Goal: Transaction & Acquisition: Purchase product/service

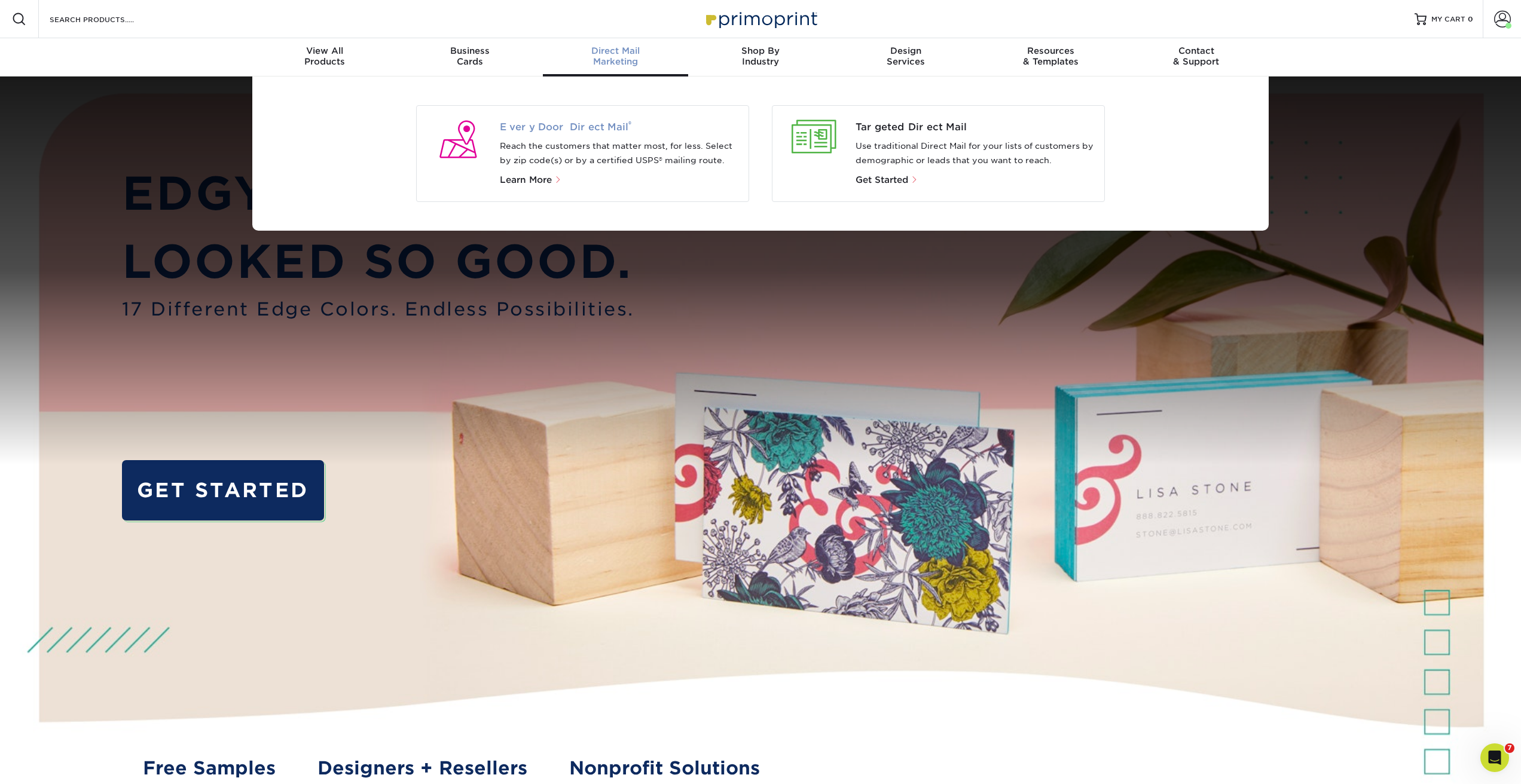
click at [609, 133] on span "Every Door Direct Mail ®" at bounding box center [620, 127] width 240 height 14
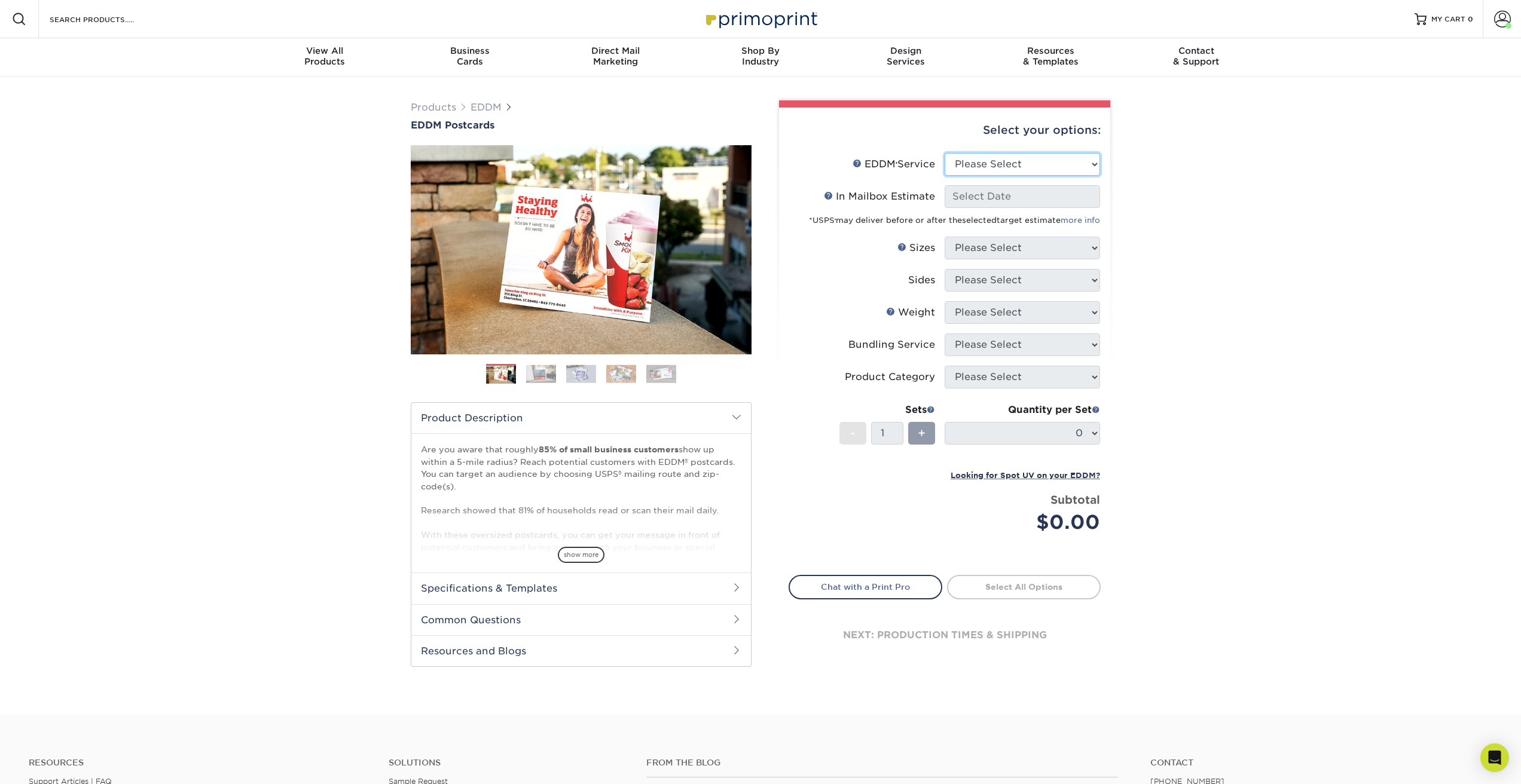
click at [968, 164] on select "Please Select Full Service Print Only" at bounding box center [1021, 164] width 155 height 23
select select "full_service"
click at [944, 153] on select "Please Select Full Service Print Only" at bounding box center [1021, 164] width 155 height 23
select select "-1"
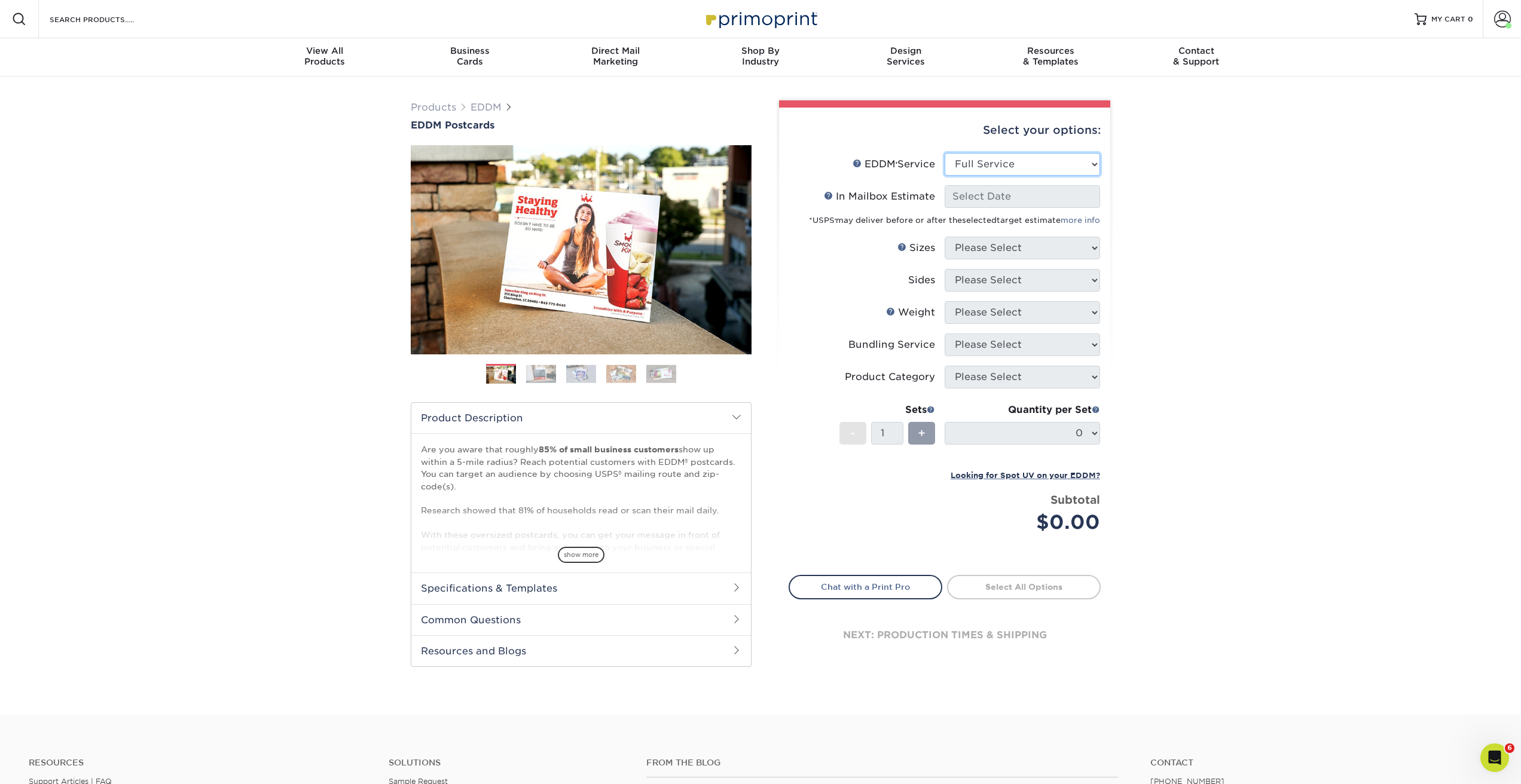
select select "-1"
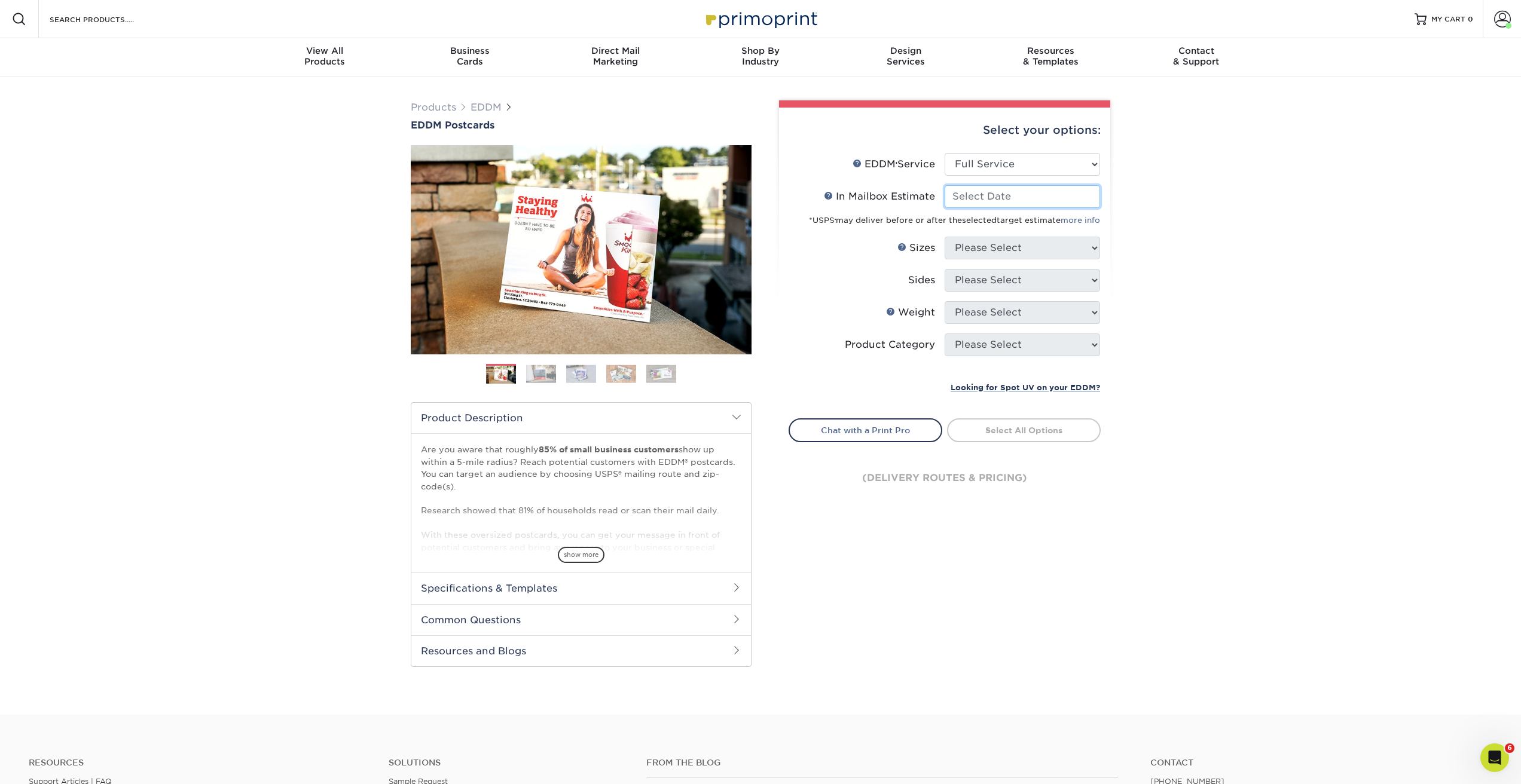
click at [966, 199] on input "In Mailbox Estimate Help In Mailbox Estimate" at bounding box center [1021, 196] width 155 height 23
click at [981, 314] on span "22" at bounding box center [978, 317] width 20 height 20
type input "2025-09-22"
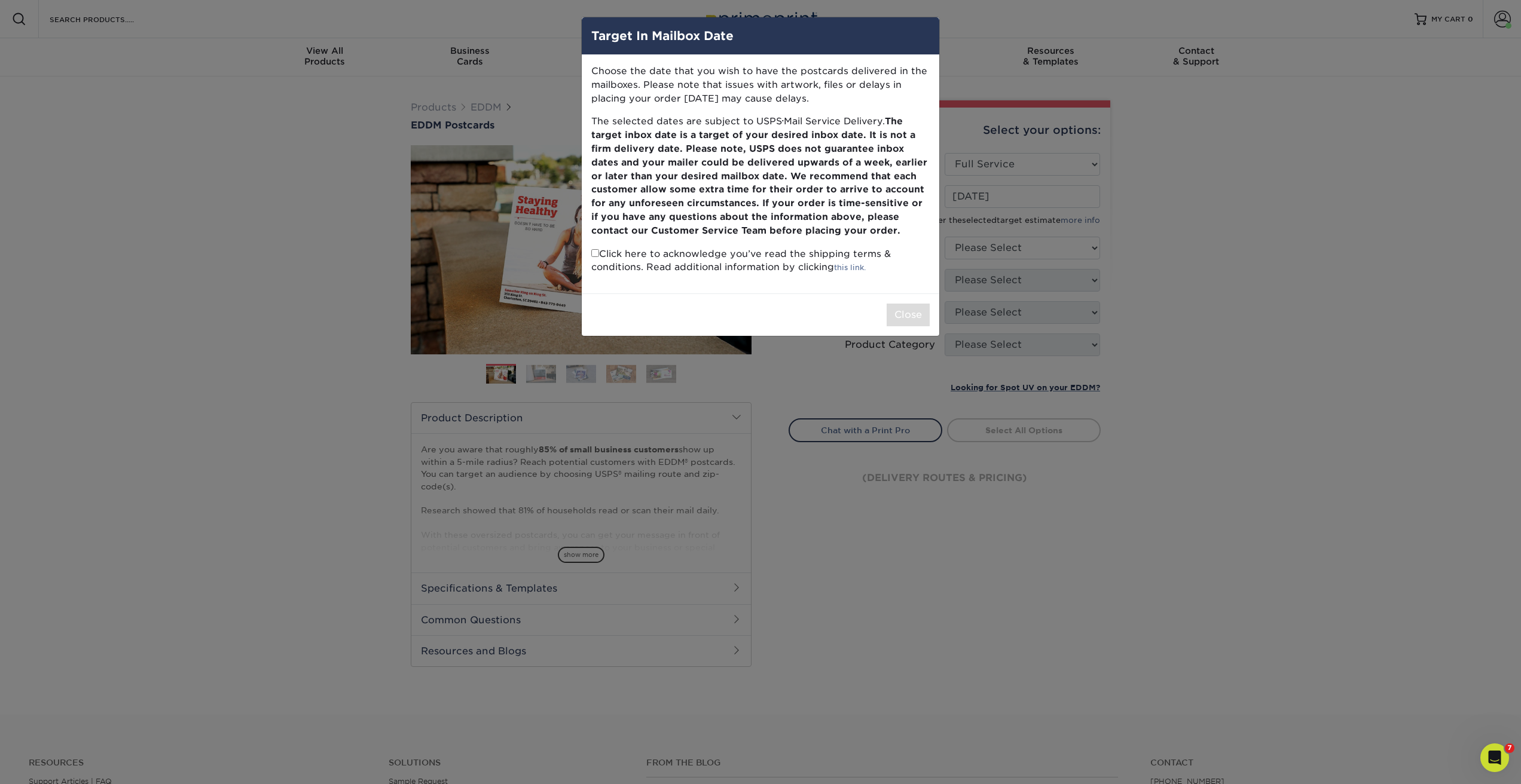
click at [594, 256] on input "checkbox" at bounding box center [595, 253] width 8 height 8
checkbox input "true"
click at [913, 310] on button "Close" at bounding box center [907, 315] width 43 height 23
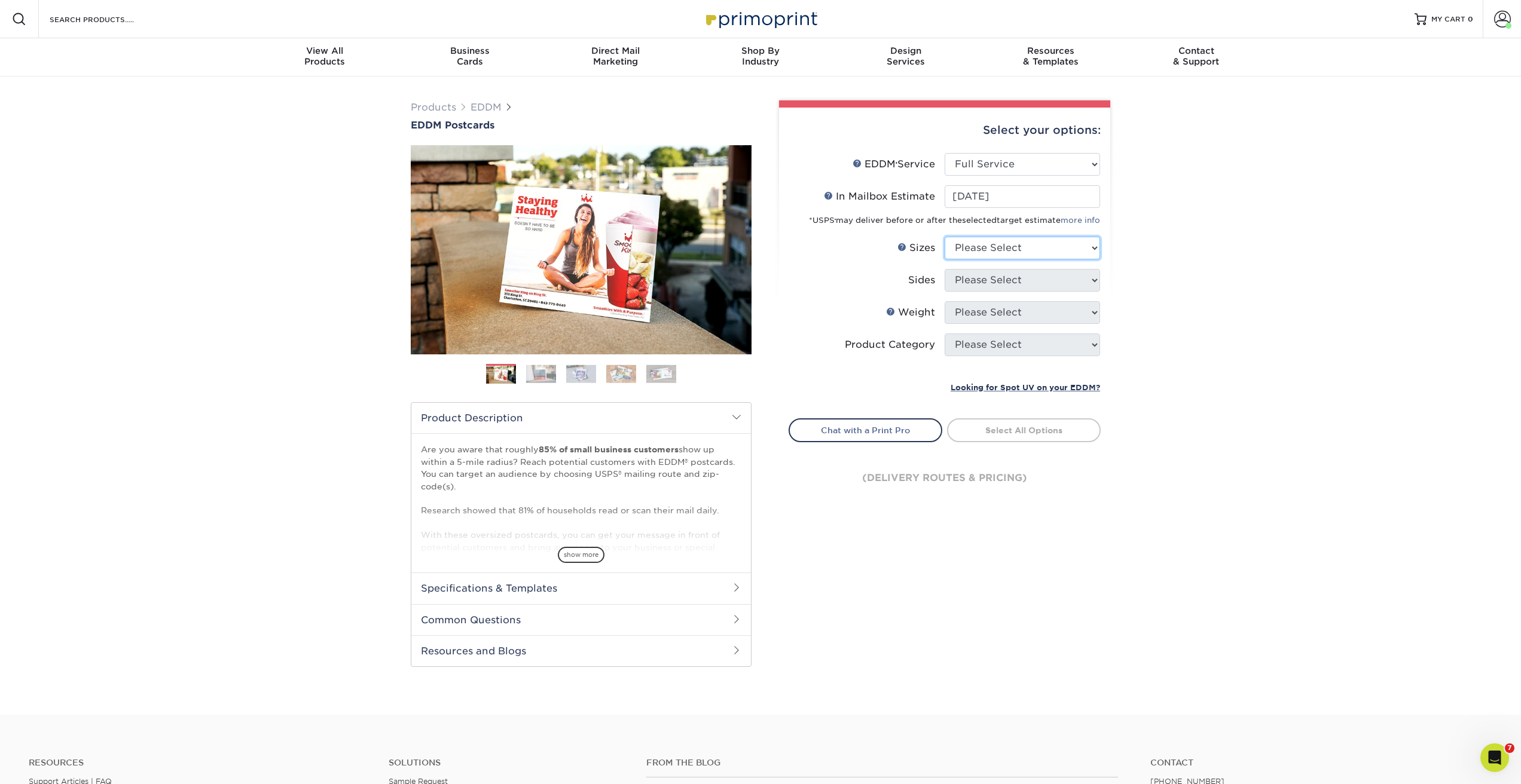
click at [971, 245] on select "Please Select 4.5" x 12" 6" x 12" 6.5" x 8" 6.5" x 9" 6.5" x 12" 7" x 8.5" 8" x…" at bounding box center [1021, 248] width 155 height 23
select select "6.50x8.00"
click at [944, 237] on select "Please Select 4.5" x 12" 6" x 12" 6.5" x 8" 6.5" x 9" 6.5" x 12" 7" x 8.5" 8" x…" at bounding box center [1021, 248] width 155 height 23
click at [966, 279] on select "Please Select Print Both Sides Print Front Only" at bounding box center [1021, 280] width 155 height 23
select select "13abbda7-1d64-4f25-8bb2-c179b224825d"
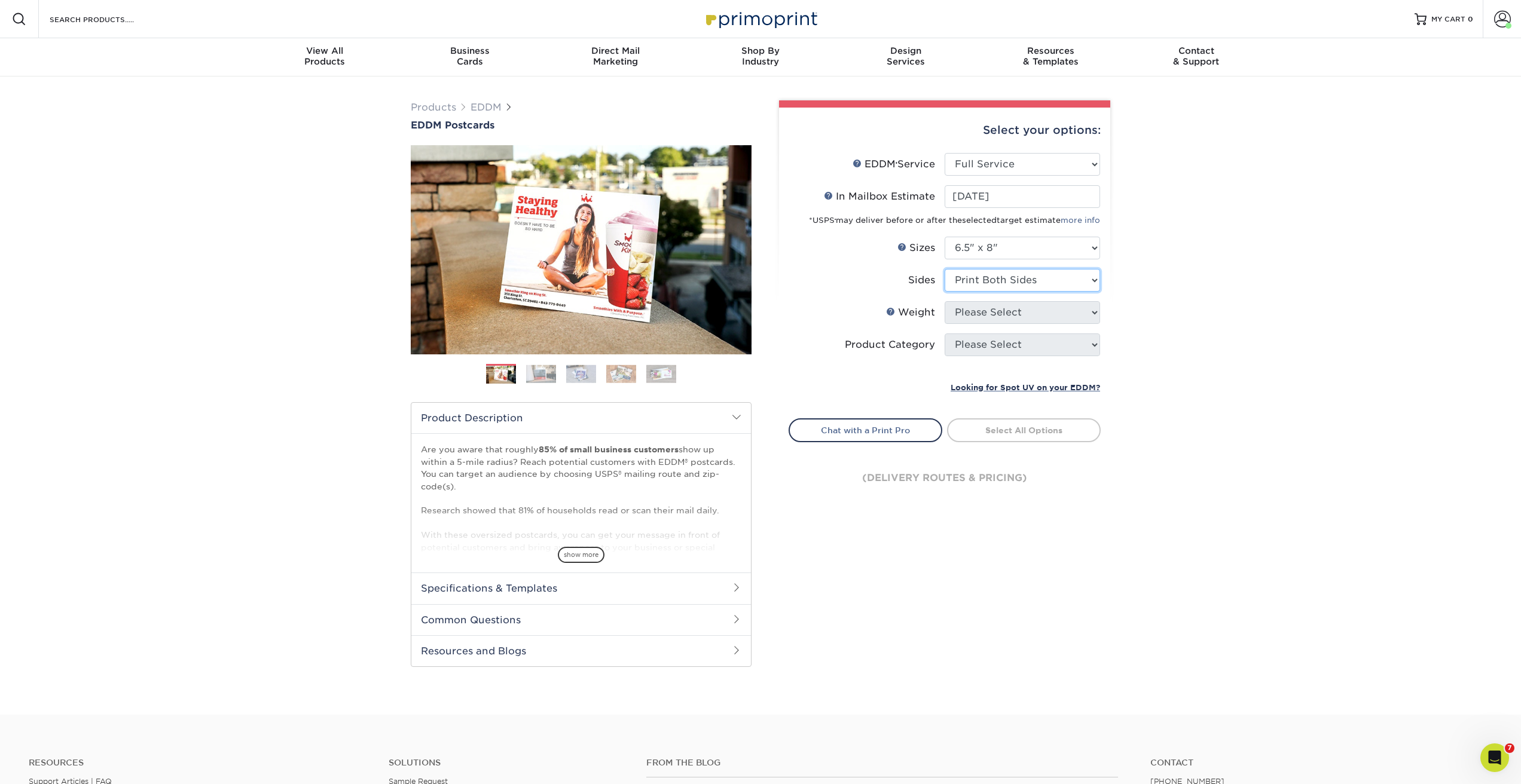
click at [944, 269] on select "Please Select Print Both Sides Print Front Only" at bounding box center [1021, 280] width 155 height 23
click at [971, 313] on select "Please Select 16PT 14PT" at bounding box center [1021, 312] width 155 height 23
select select "16PT"
click at [944, 301] on select "Please Select 16PT 14PT" at bounding box center [1021, 312] width 155 height 23
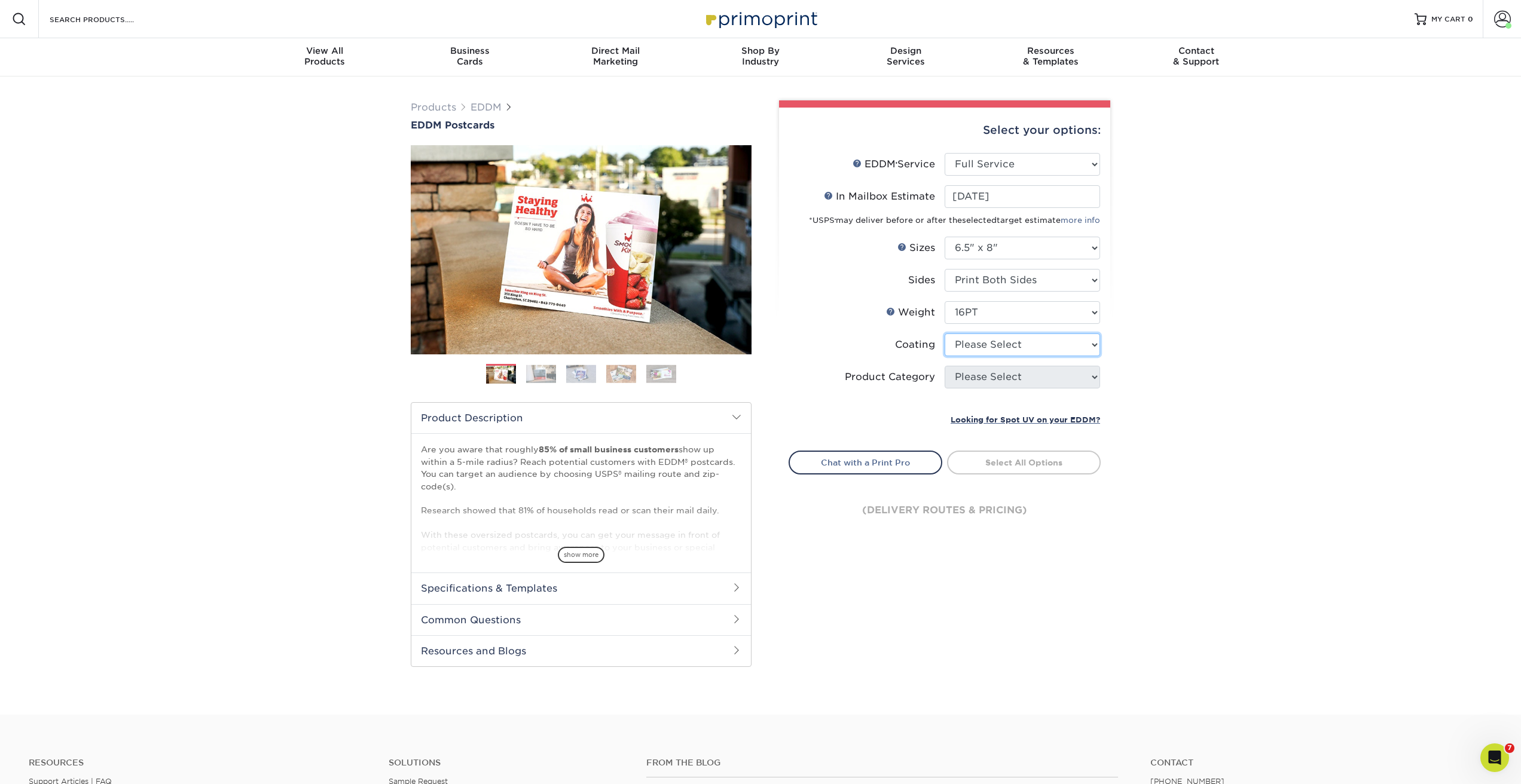
click at [971, 345] on select at bounding box center [1021, 345] width 155 height 23
select select "121bb7b5-3b4d-429f-bd8d-bbf80e953313"
click at [944, 334] on select at bounding box center [1021, 345] width 155 height 23
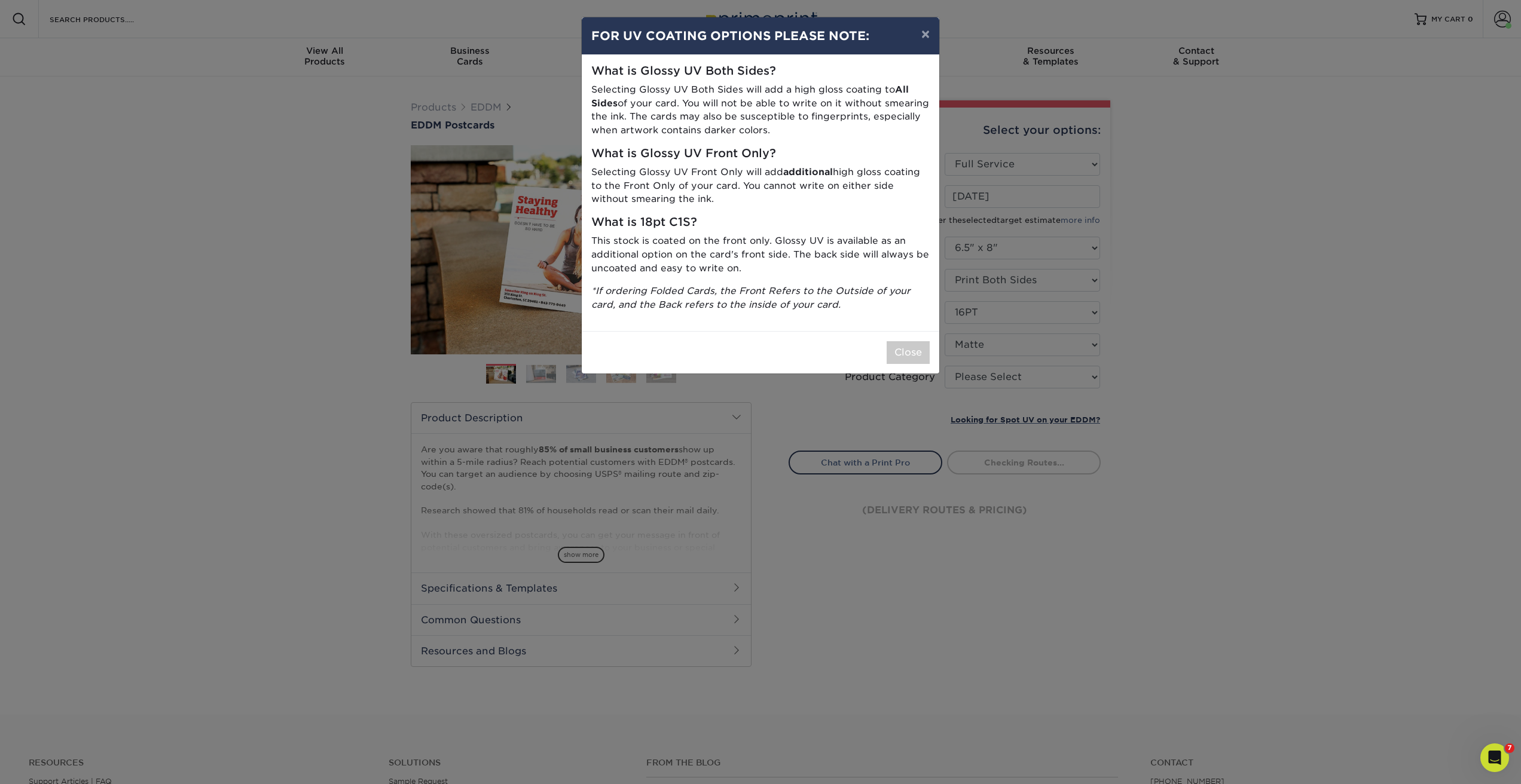
click at [972, 377] on div "× FOR UV COATING OPTIONS PLEASE NOTE: What is Glossy UV Both Sides? Selecting G…" at bounding box center [760, 392] width 1521 height 784
click at [920, 358] on button "Close" at bounding box center [907, 352] width 43 height 23
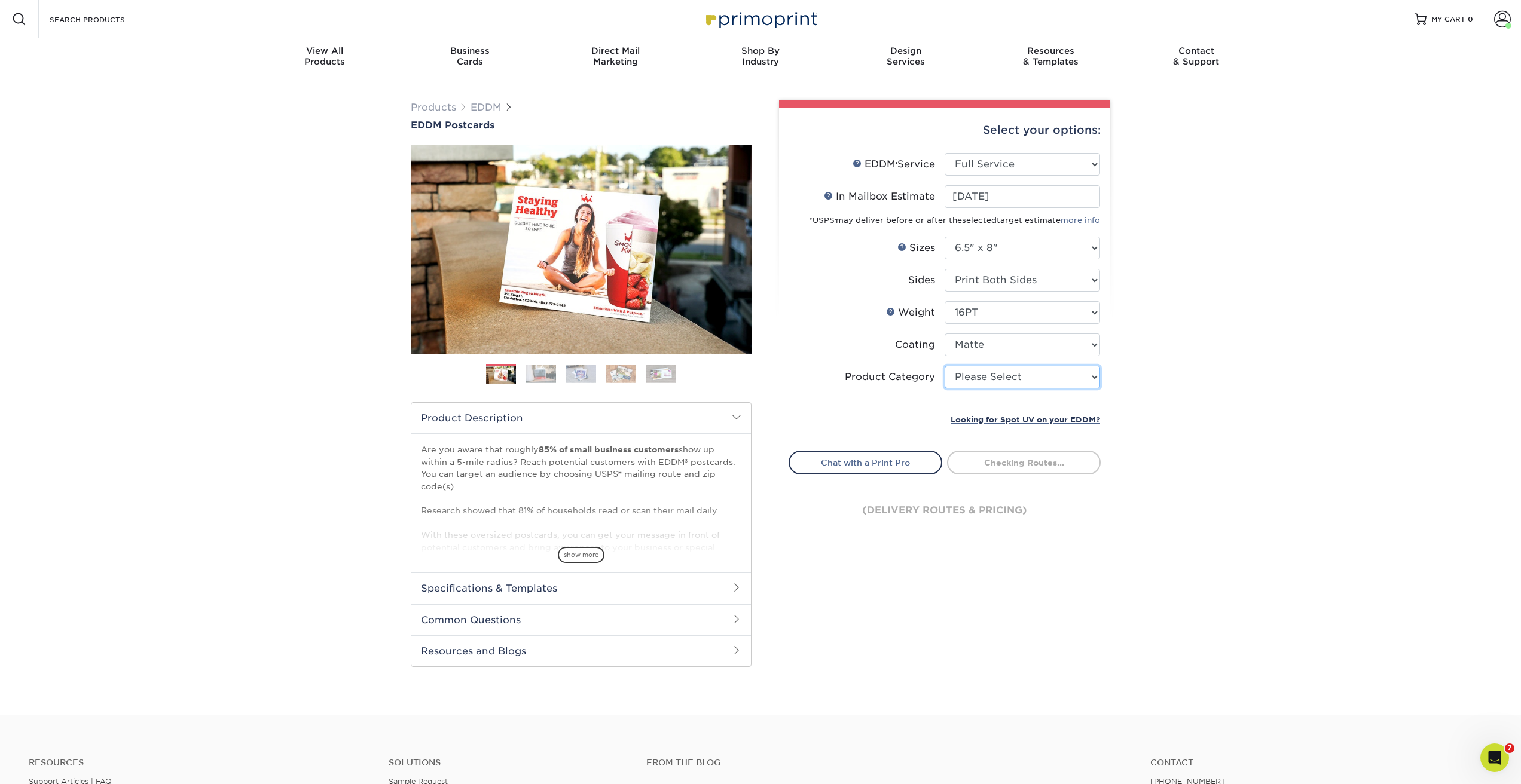
click at [966, 378] on select "Please Select Postcards" at bounding box center [1021, 377] width 155 height 23
select select "9b7272e0-d6c8-4c3c-8e97-d3a1bcdab858"
click at [944, 366] on select "Please Select Postcards" at bounding box center [1021, 377] width 155 height 23
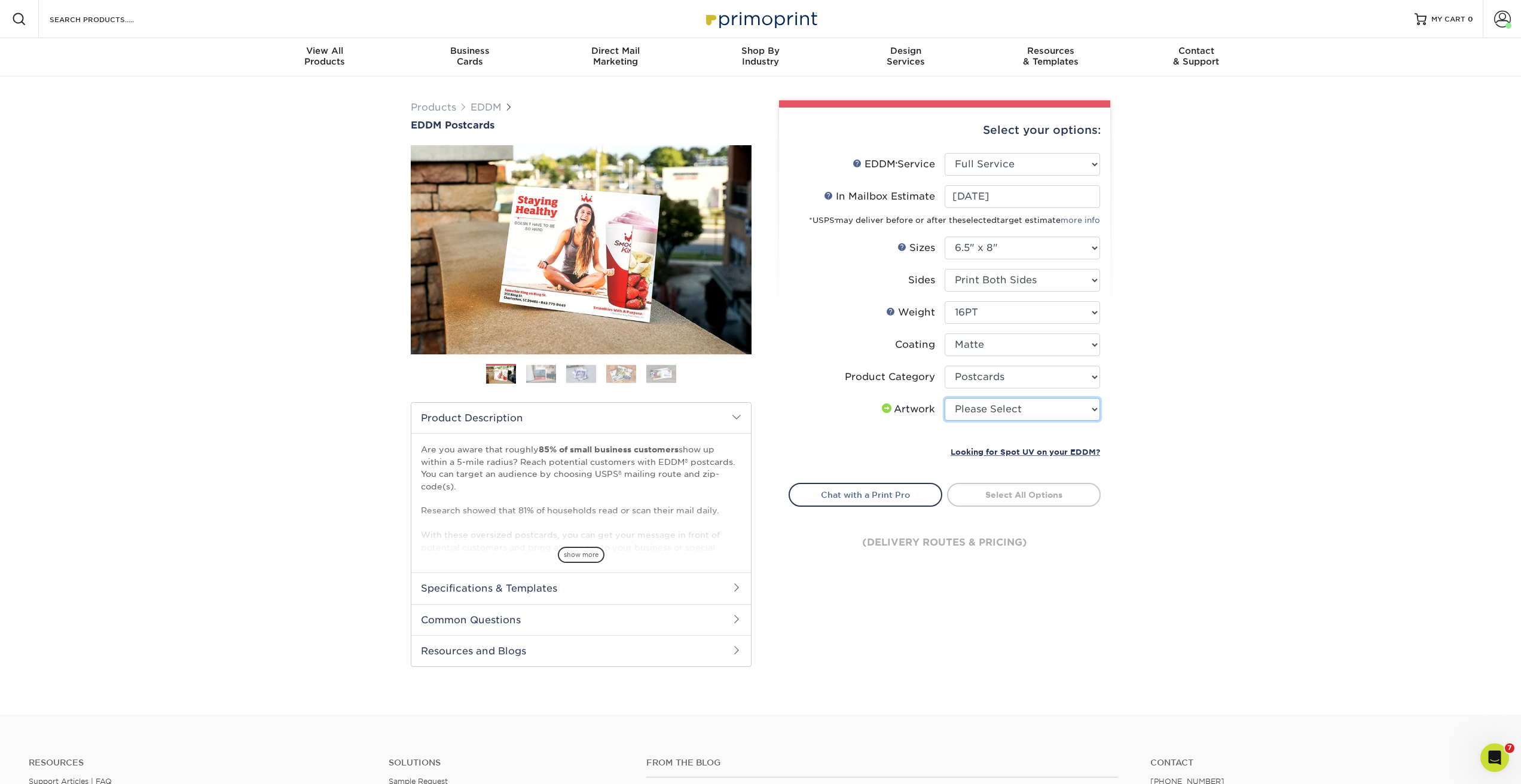
click at [1007, 412] on select "Please Select I will upload files I need a design - $150" at bounding box center [1021, 409] width 155 height 23
select select "upload"
click at [944, 398] on select "Please Select I will upload files I need a design - $150" at bounding box center [1021, 409] width 155 height 23
click at [1011, 497] on link "Select Routes" at bounding box center [1024, 494] width 154 height 22
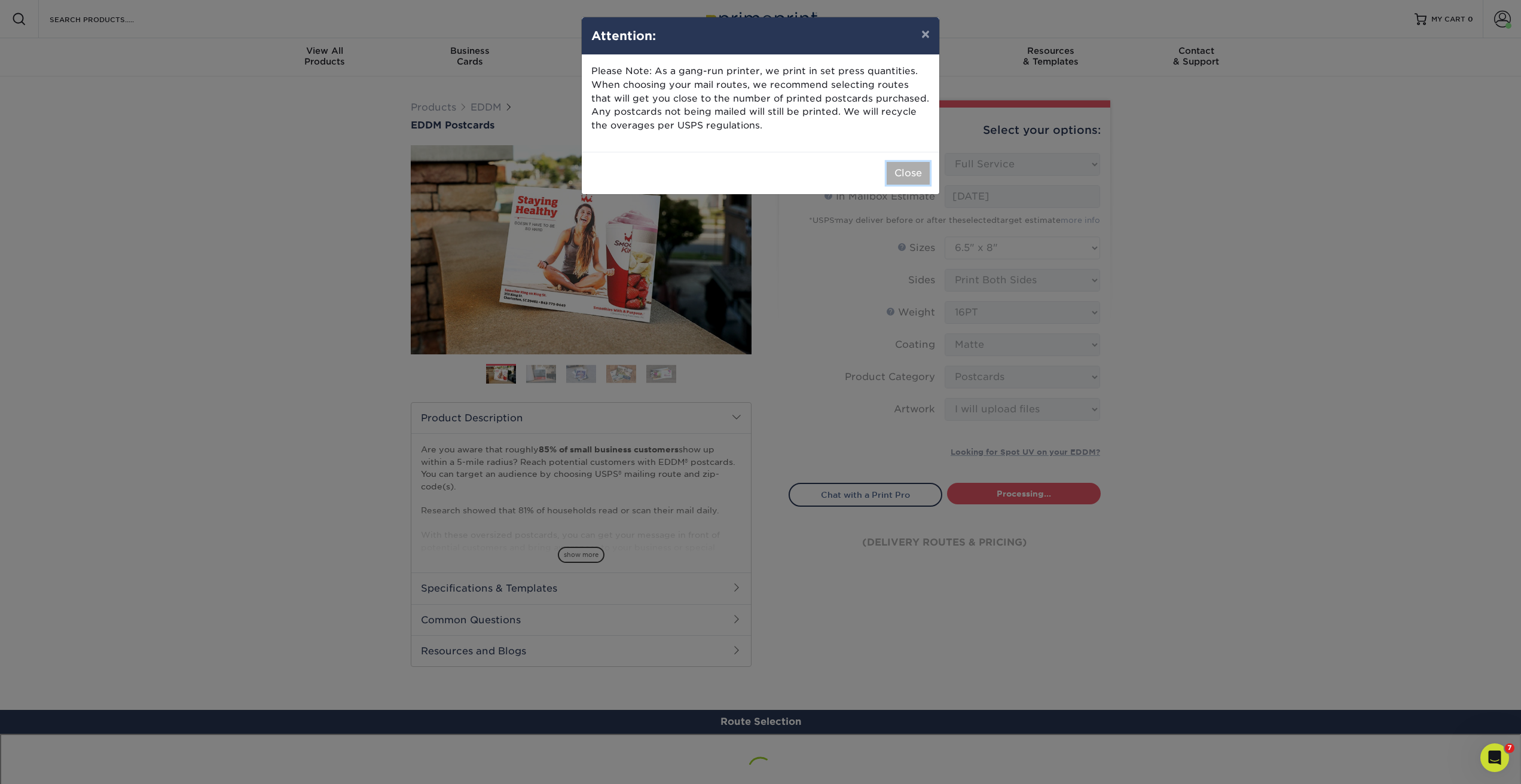
click at [921, 173] on button "Close" at bounding box center [907, 173] width 43 height 23
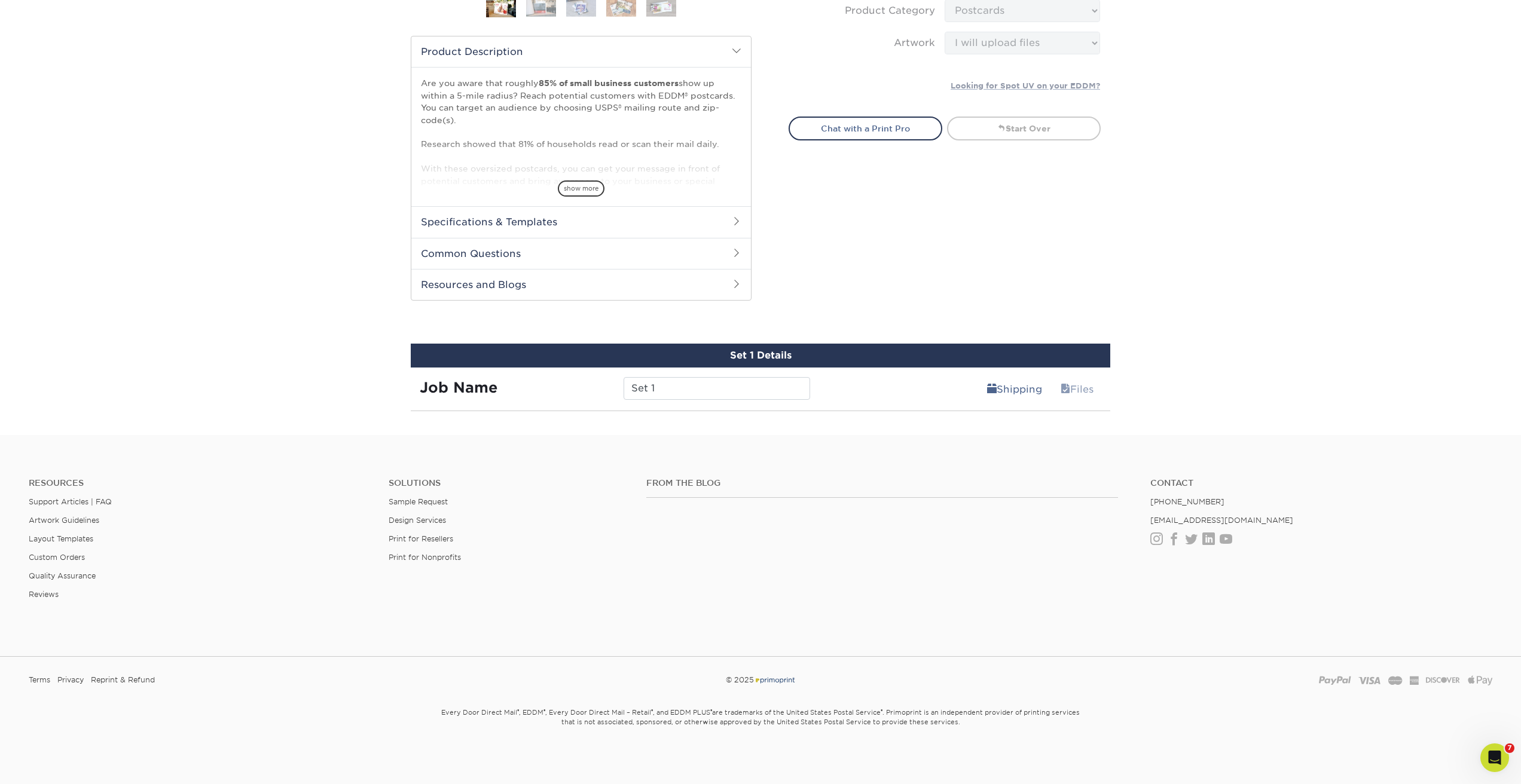
scroll to position [357, 0]
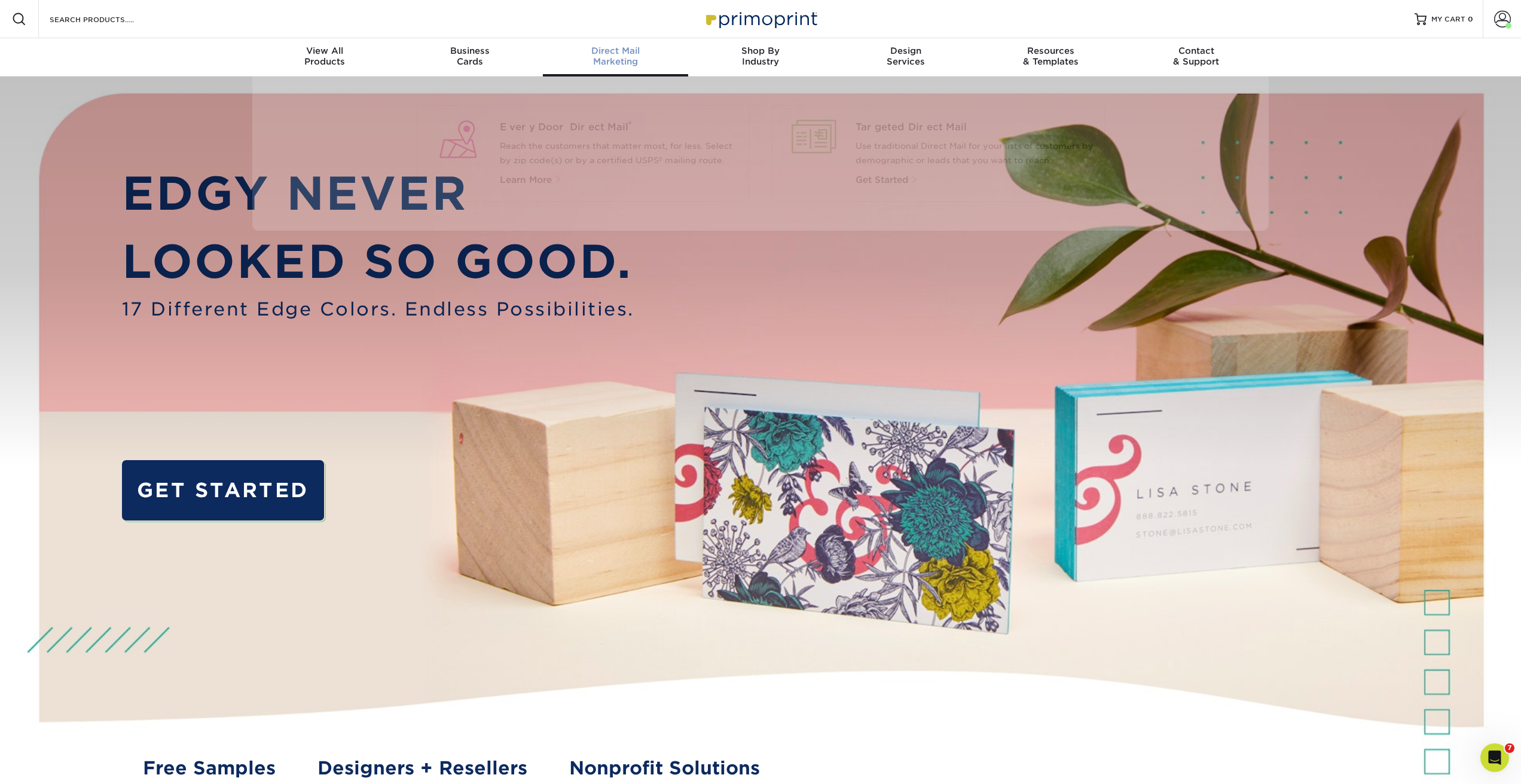
click at [625, 62] on div "Direct Mail Marketing" at bounding box center [615, 56] width 145 height 22
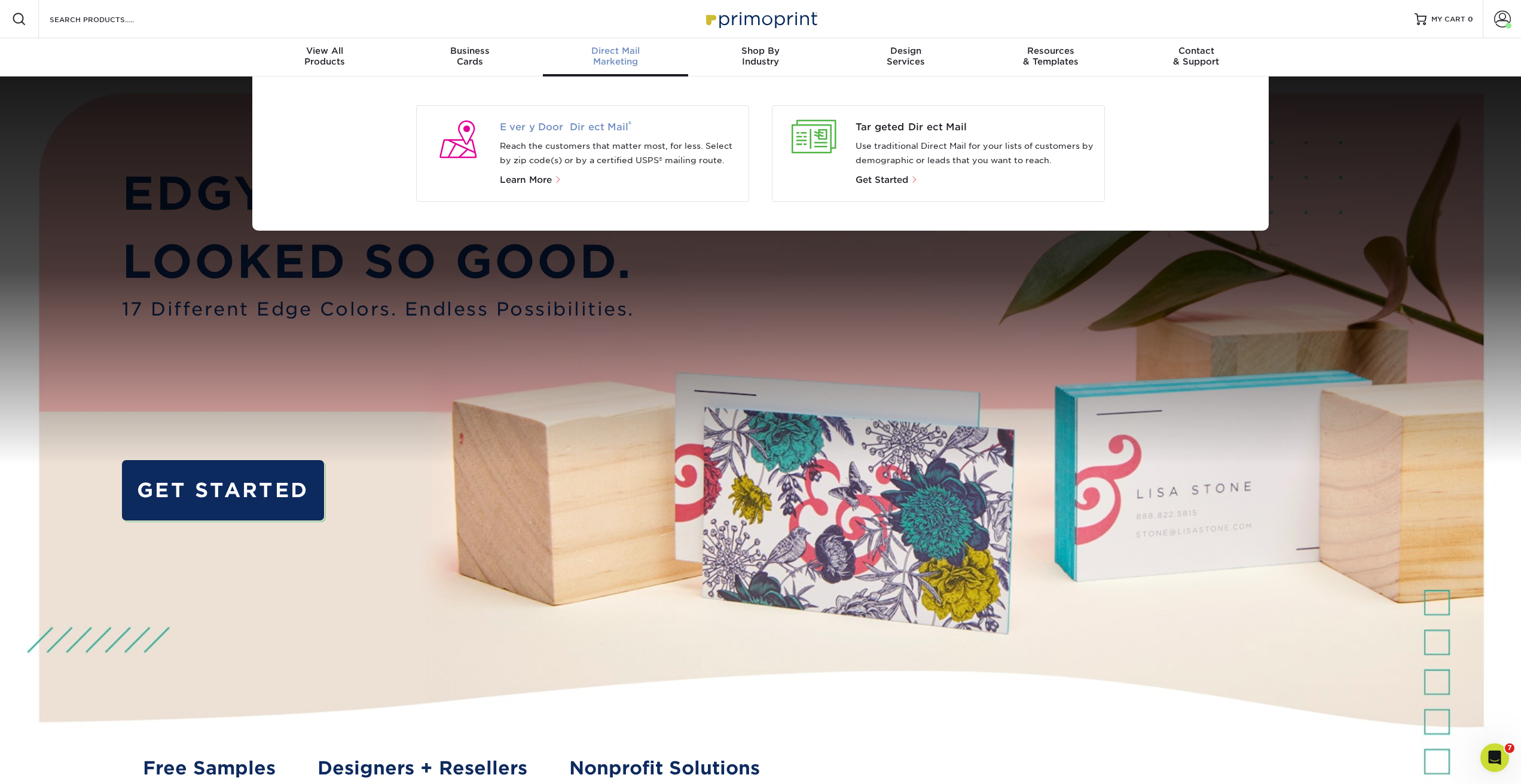
click at [574, 126] on span "Every Door Direct Mail ®" at bounding box center [620, 127] width 240 height 14
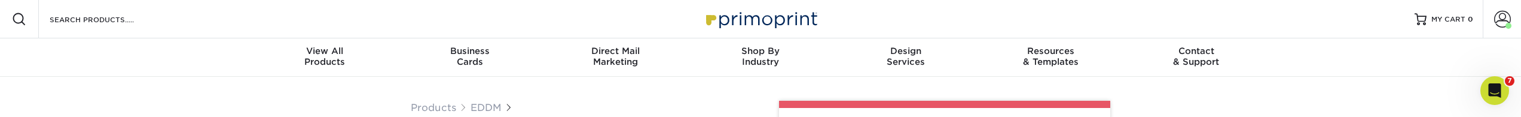
click at [188, 48] on nav "Resources Menu Search Products Account [PERSON_NAME] Business Account Primoprin…" at bounding box center [760, 38] width 1521 height 77
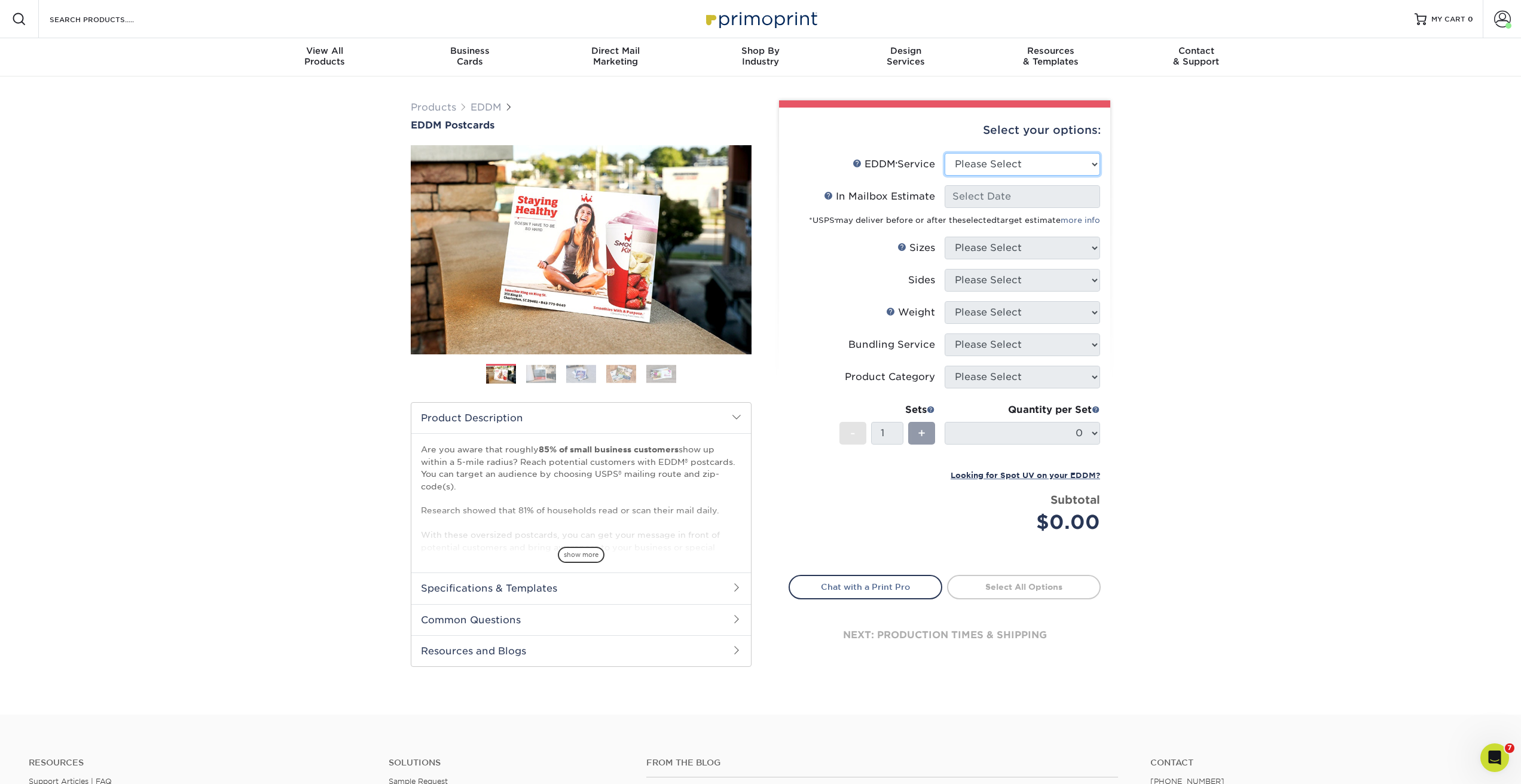
click at [1025, 116] on select "Please Select Full Service Print Only" at bounding box center [1021, 164] width 155 height 23
select select "full_service"
click at [944, 116] on select "Please Select Full Service Print Only" at bounding box center [1021, 164] width 155 height 23
select select "-1"
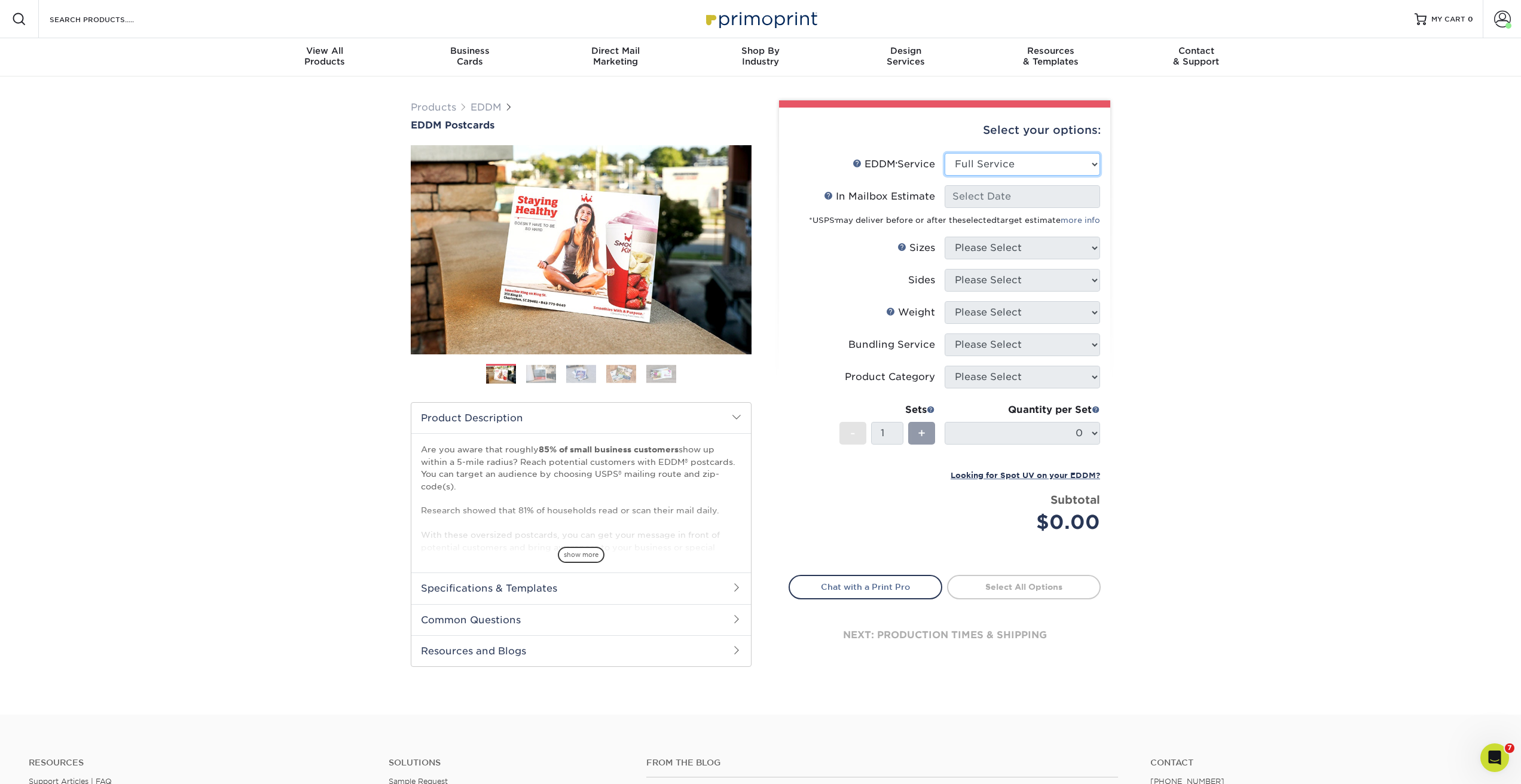
select select "-1"
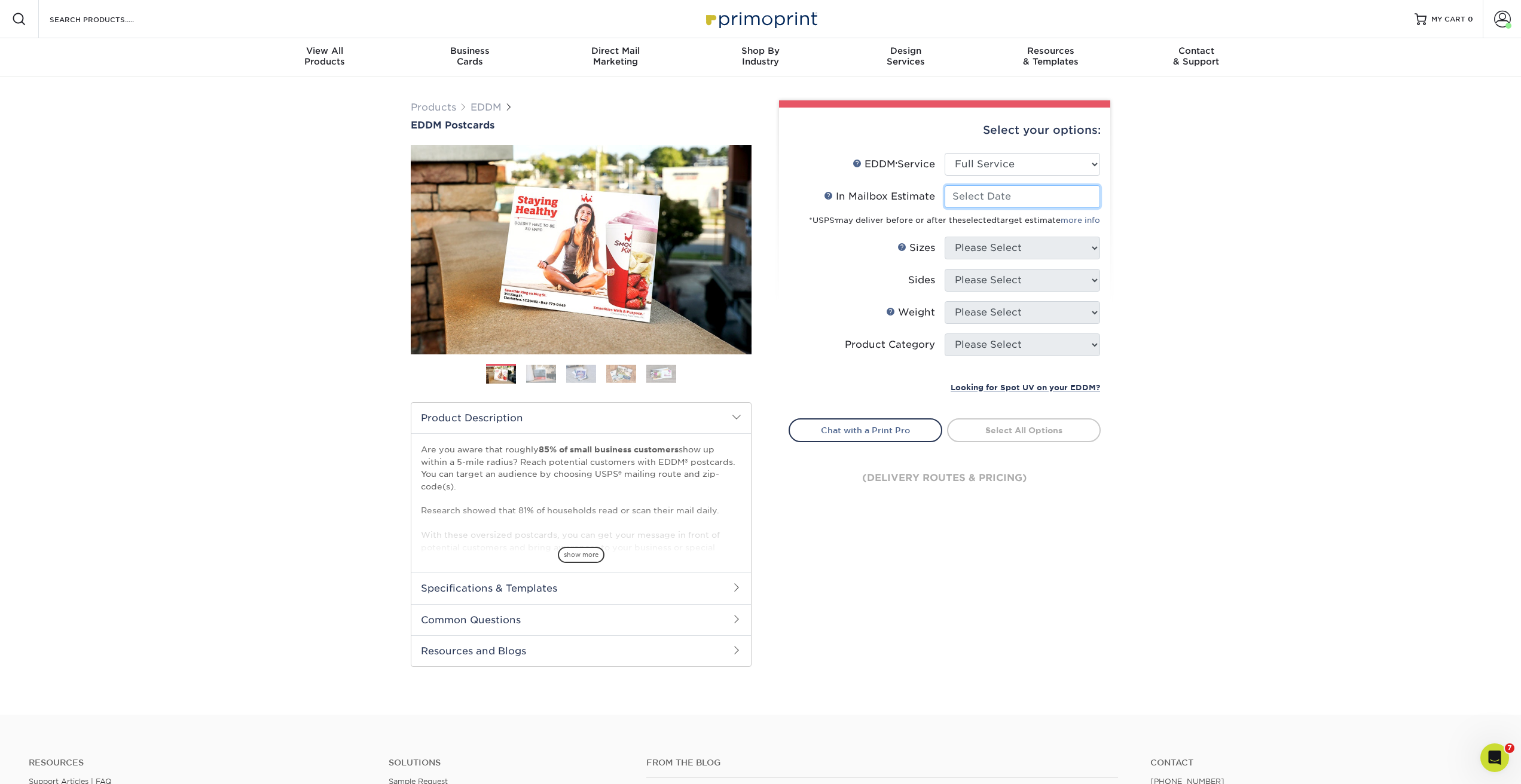
click at [998, 116] on input "In Mailbox Estimate Help In Mailbox Estimate" at bounding box center [1021, 196] width 155 height 23
click at [978, 116] on span "22" at bounding box center [978, 317] width 20 height 20
type input "[DATE]"
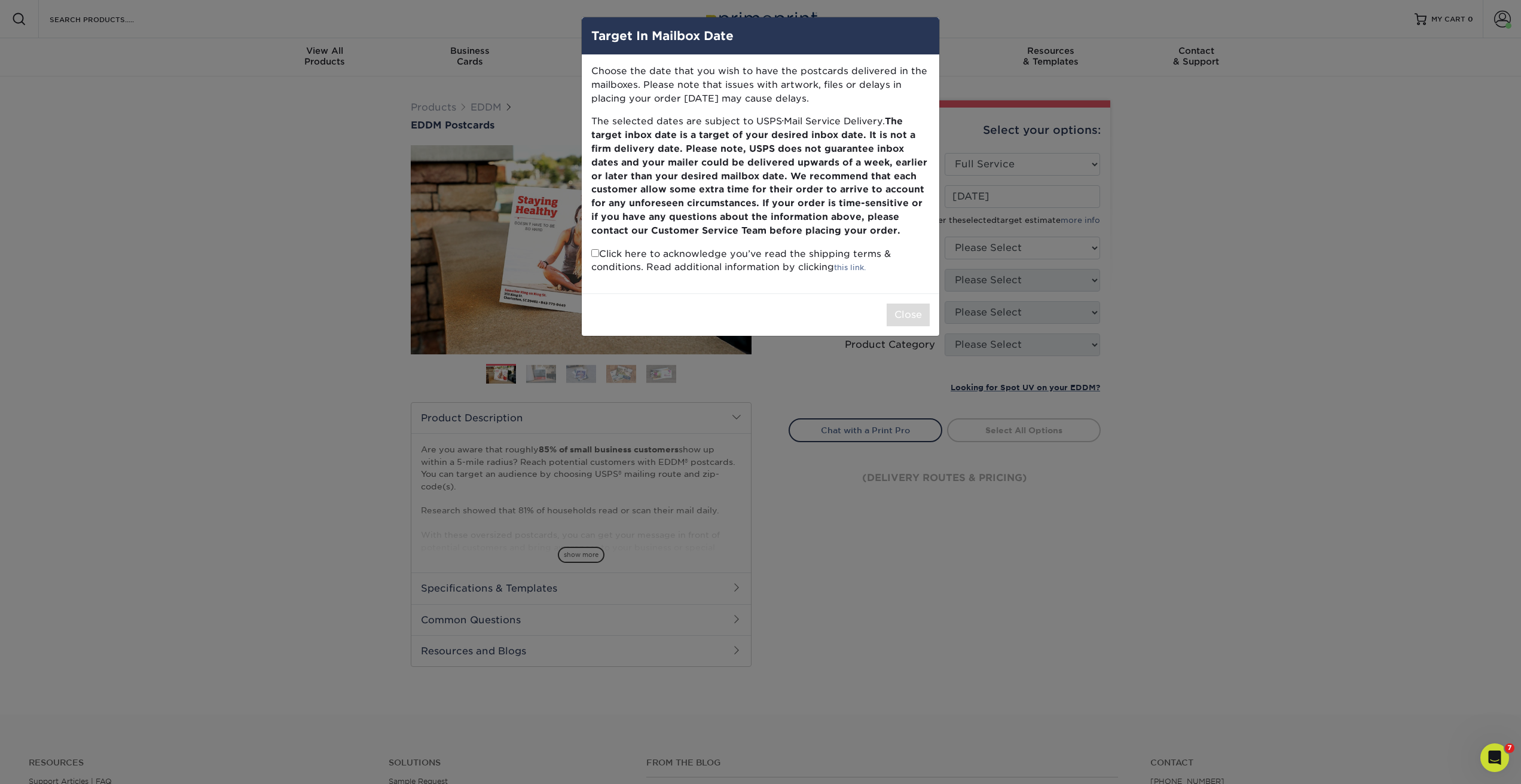
click at [596, 116] on input "checkbox" at bounding box center [595, 253] width 8 height 8
checkbox input "true"
click at [902, 116] on button "Close" at bounding box center [907, 315] width 43 height 23
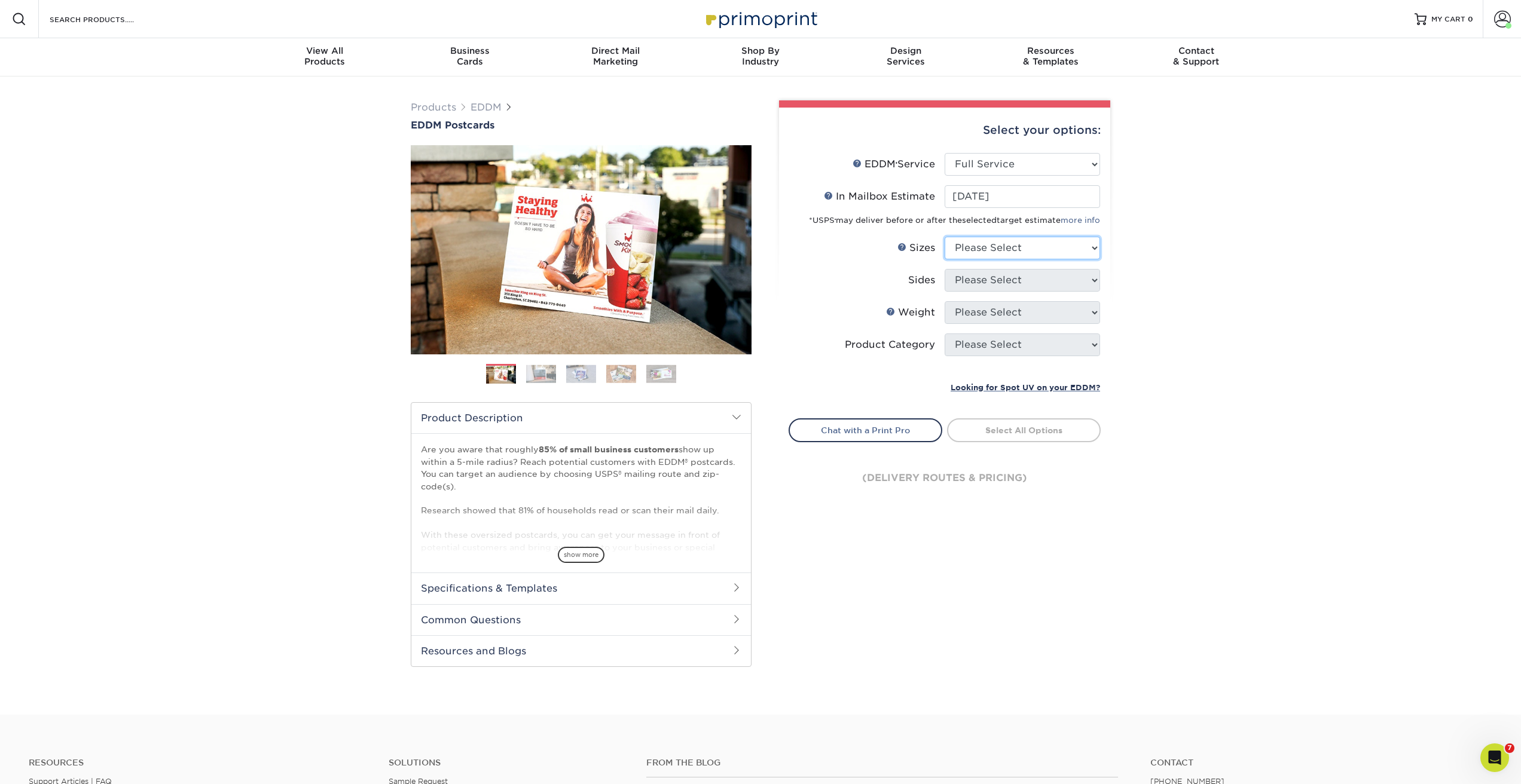
click at [958, 116] on select "Please Select 4.5" x 12" 6" x 12" 6.5" x 8" 6.5" x 9" 6.5" x 12" 7" x 8.5" 8" x…" at bounding box center [1021, 248] width 155 height 23
select select "6.50x9.00"
click at [944, 116] on select "Please Select 4.5" x 12" 6" x 12" 6.5" x 8" 6.5" x 9" 6.5" x 12" 7" x 8.5" 8" x…" at bounding box center [1021, 248] width 155 height 23
click at [962, 116] on select "Please Select Print Both Sides Print Front Only" at bounding box center [1021, 280] width 155 height 23
select select "13abbda7-1d64-4f25-8bb2-c179b224825d"
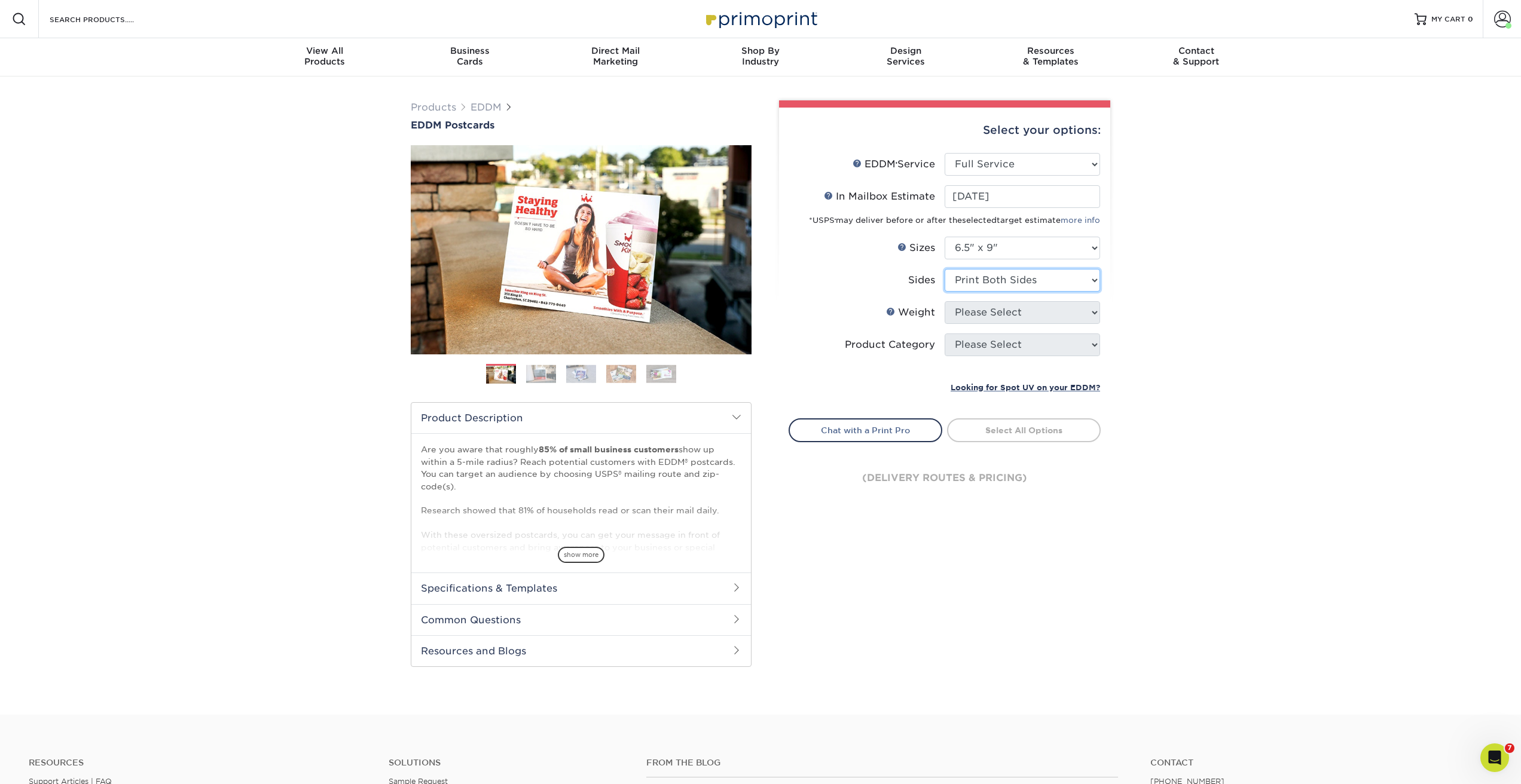
click at [944, 116] on select "Please Select Print Both Sides Print Front Only" at bounding box center [1021, 280] width 155 height 23
click at [962, 116] on select "Please Select 16PT 14PT" at bounding box center [1021, 312] width 155 height 23
select select "16PT"
click at [944, 116] on select "Please Select 16PT 14PT" at bounding box center [1021, 312] width 155 height 23
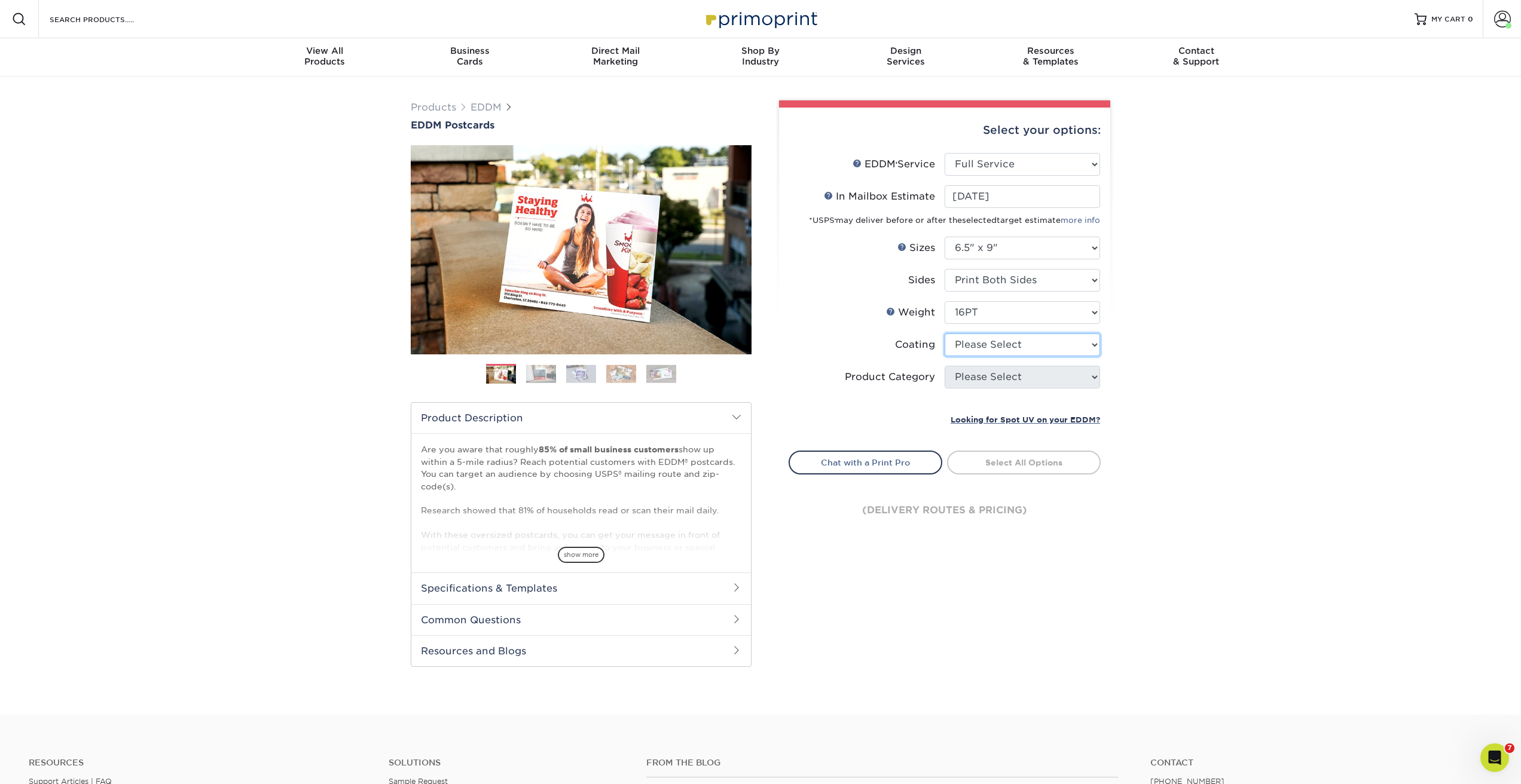
click at [960, 116] on select at bounding box center [1021, 345] width 155 height 23
select select "121bb7b5-3b4d-429f-bd8d-bbf80e953313"
click at [944, 116] on select at bounding box center [1021, 345] width 155 height 23
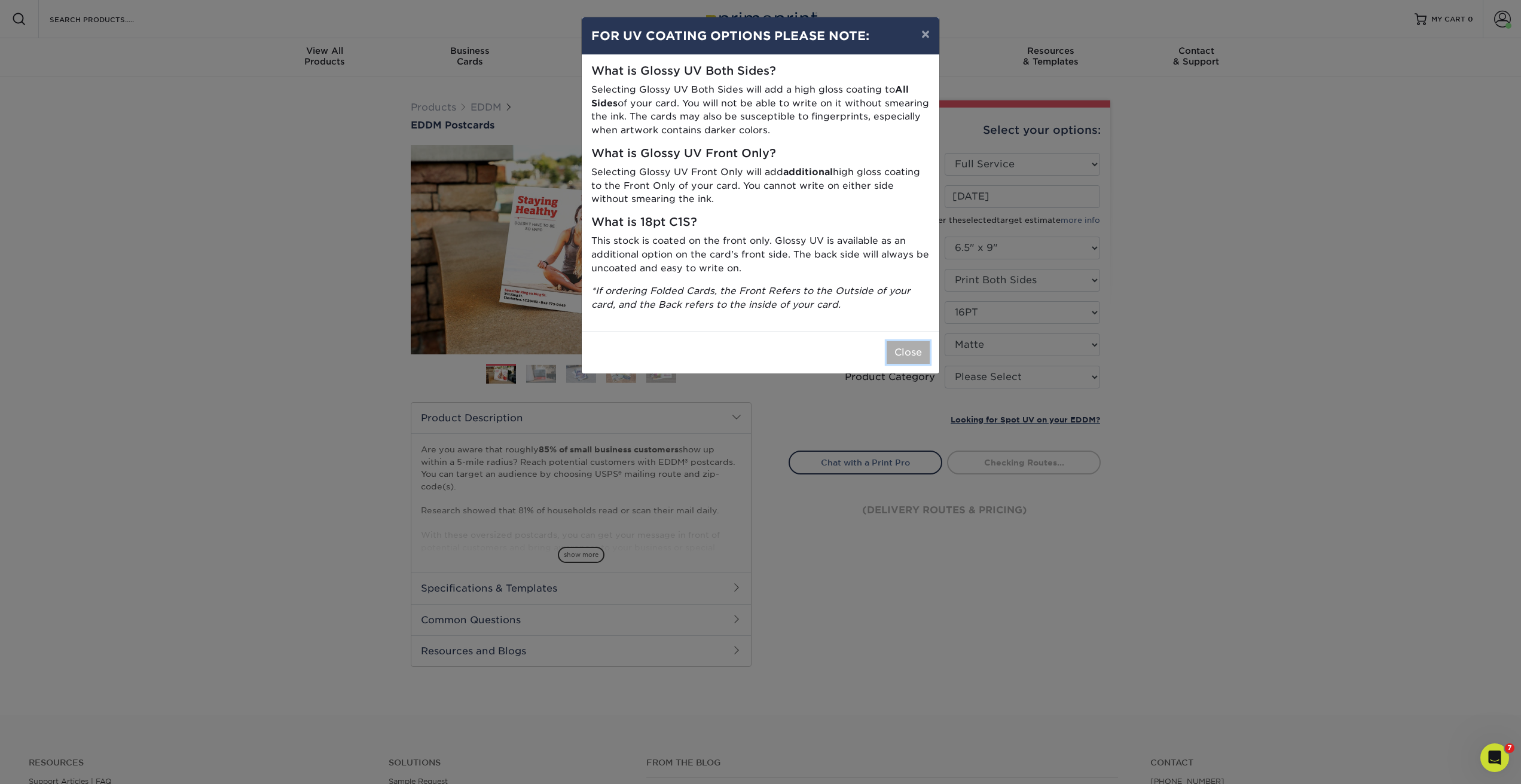
click at [917, 116] on button "Close" at bounding box center [907, 352] width 43 height 23
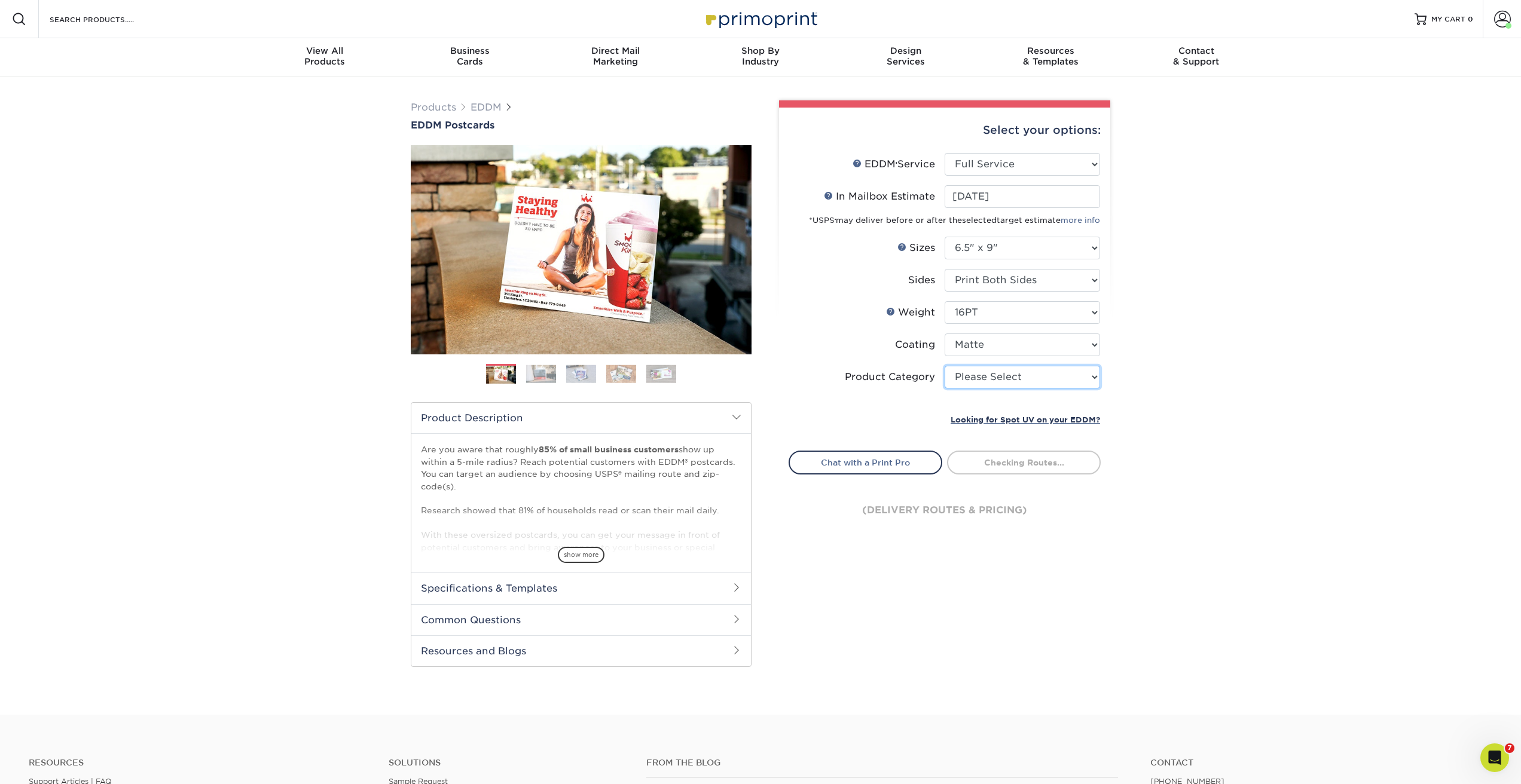
click at [975, 116] on select "Please Select Postcards" at bounding box center [1021, 377] width 155 height 23
click at [944, 116] on select "Please Select Postcards" at bounding box center [1021, 377] width 155 height 23
click at [972, 116] on select "Please Select Postcards" at bounding box center [1021, 377] width 155 height 23
select select "9b7272e0-d6c8-4c3c-8e97-d3a1bcdab858"
click at [944, 116] on select "Please Select Postcards" at bounding box center [1021, 377] width 155 height 23
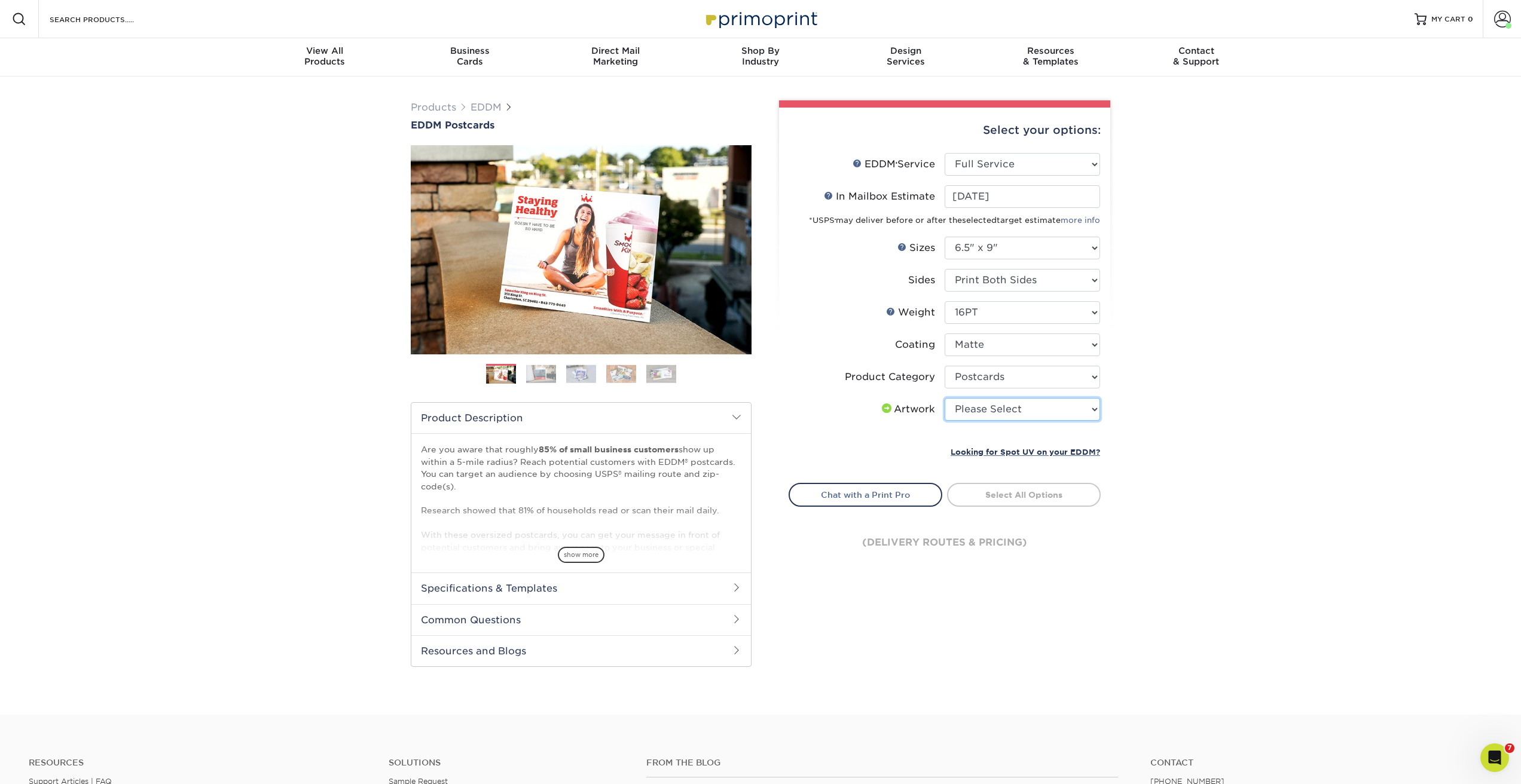
click at [972, 116] on select "Please Select I will upload files I need a design - $150" at bounding box center [1021, 409] width 155 height 23
select select "upload"
click at [944, 116] on select "Please Select I will upload files I need a design - $150" at bounding box center [1021, 409] width 155 height 23
click at [970, 116] on link "Select Routes" at bounding box center [1024, 494] width 154 height 22
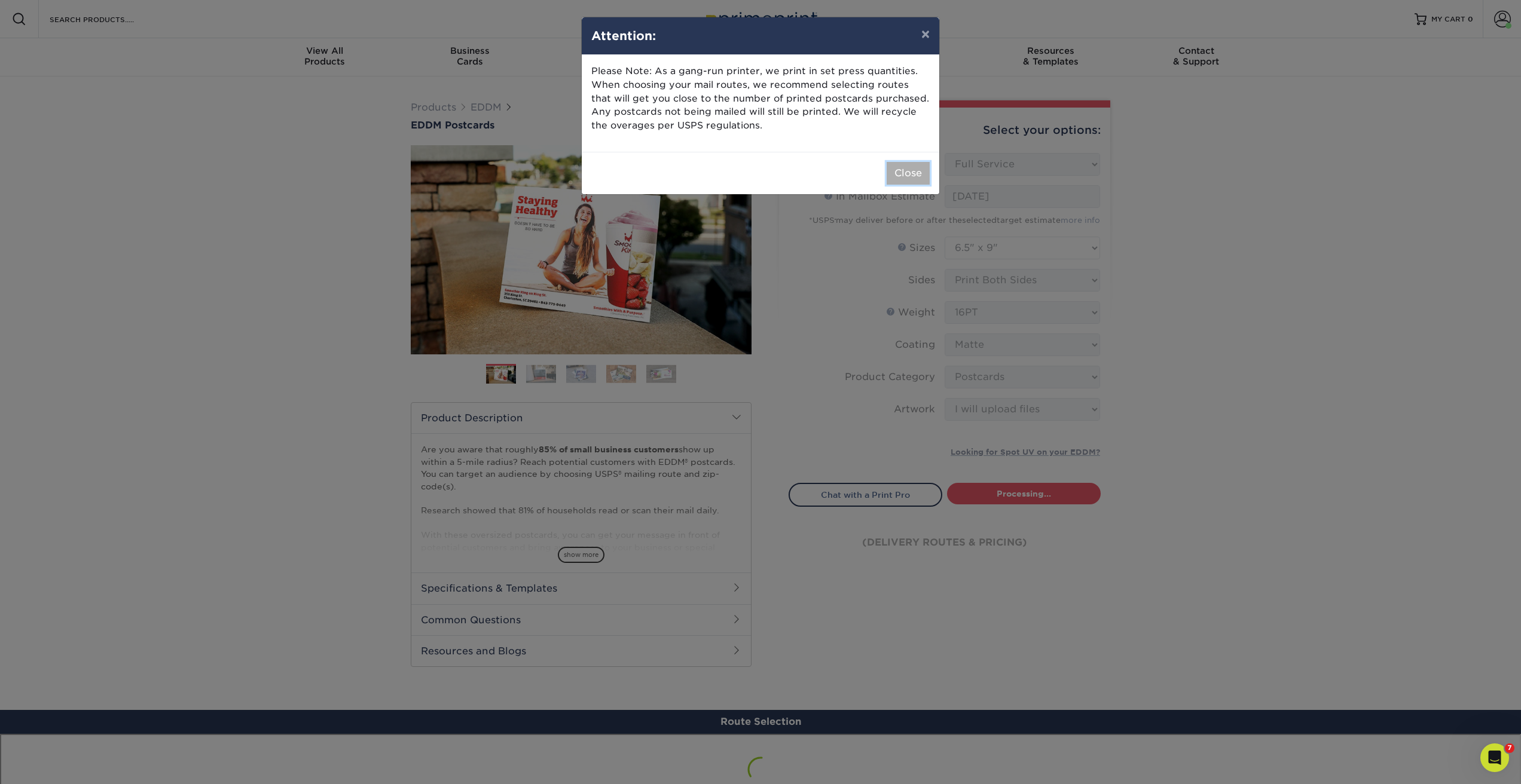
click at [900, 116] on button "Close" at bounding box center [907, 173] width 43 height 23
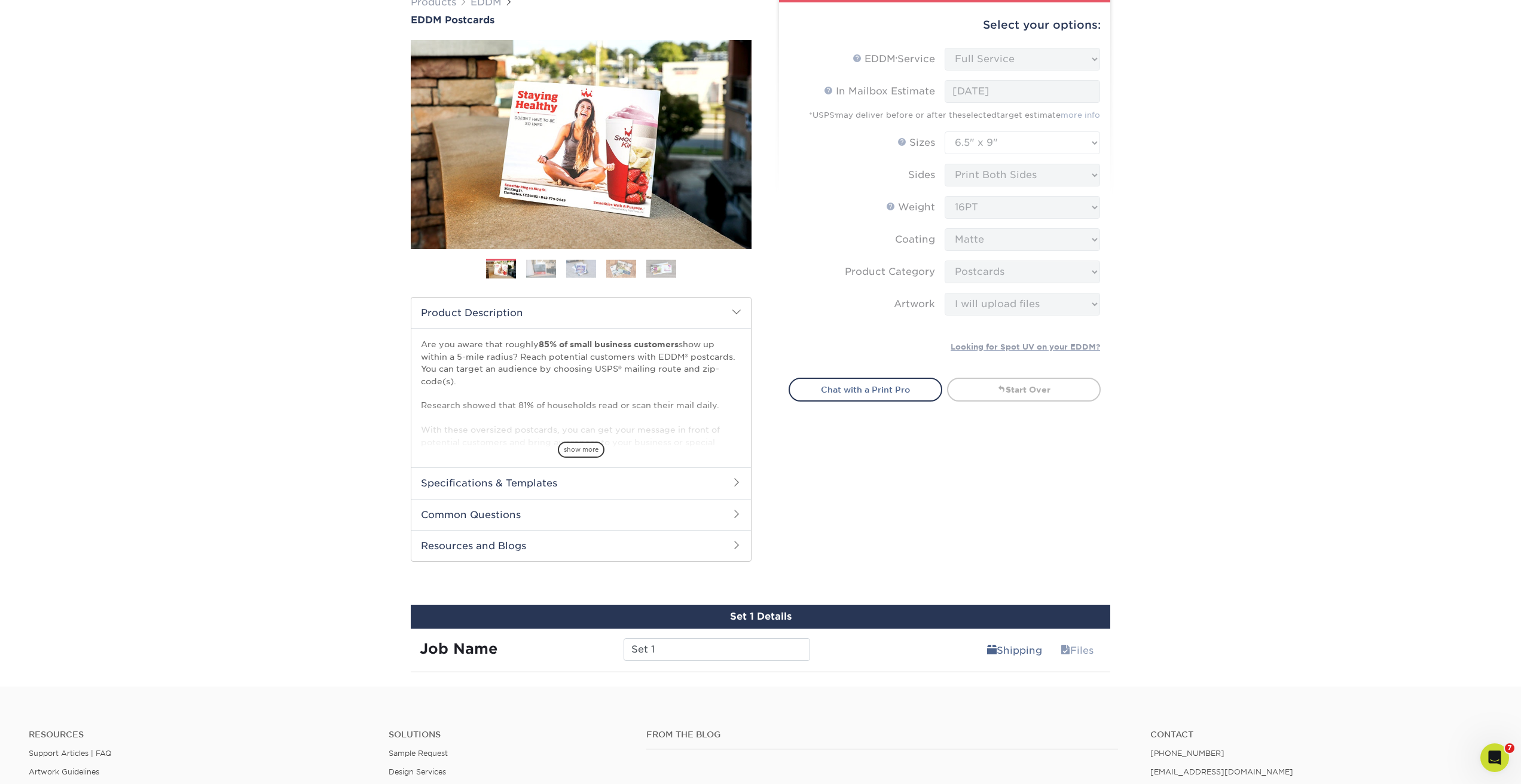
scroll to position [357, 0]
